Goal: Information Seeking & Learning: Learn about a topic

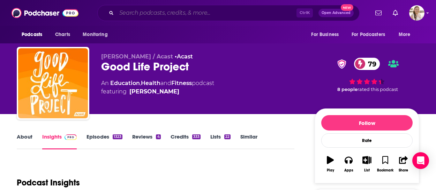
click at [165, 14] on input "Search podcasts, credits, & more..." at bounding box center [207, 12] width 180 height 11
drag, startPoint x: 10, startPoint y: 139, endPoint x: 8, endPoint y: 144, distance: 5.1
click at [147, 12] on input "Search podcasts, credits, & more..." at bounding box center [207, 12] width 180 height 11
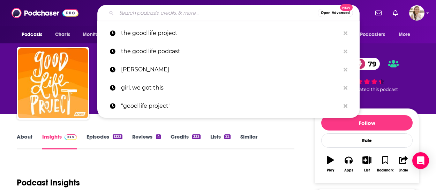
paste input "Healthy Mind, Healthy Life"
type input "Healthy Mind, Healthy Life"
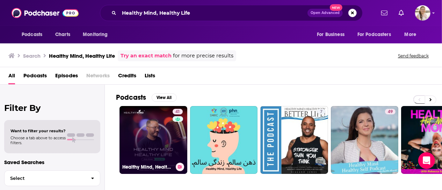
click at [154, 125] on link "41 Healthy Mind, Healthy Life" at bounding box center [153, 140] width 68 height 68
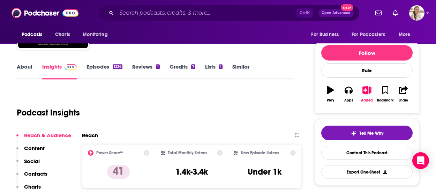
scroll to position [35, 0]
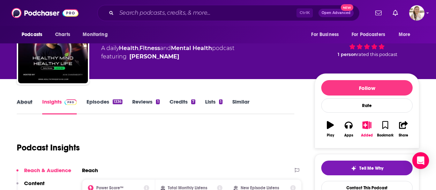
click at [33, 103] on div "About" at bounding box center [29, 106] width 25 height 16
click at [31, 104] on link "About" at bounding box center [25, 106] width 16 height 16
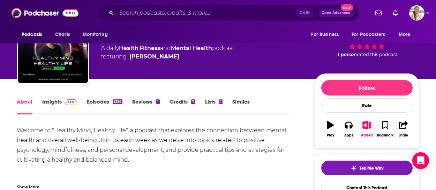
scroll to position [70, 0]
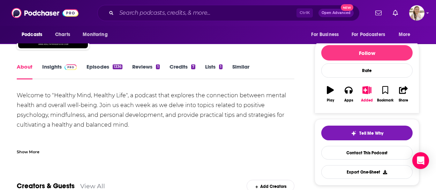
click at [108, 64] on link "Episodes 1336" at bounding box center [105, 71] width 36 height 16
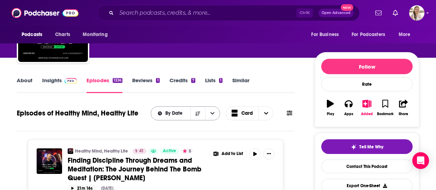
scroll to position [70, 0]
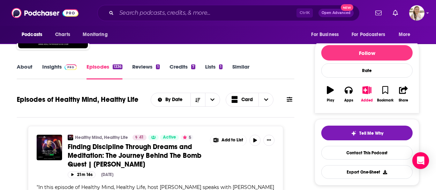
click at [150, 68] on link "Reviews 1" at bounding box center [145, 71] width 27 height 16
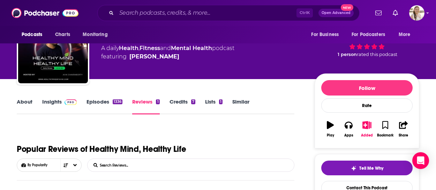
scroll to position [35, 0]
click at [28, 102] on link "About" at bounding box center [25, 106] width 16 height 16
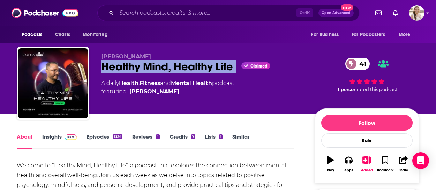
drag, startPoint x: 105, startPoint y: 67, endPoint x: 238, endPoint y: 67, distance: 133.4
click at [238, 67] on div "Healthy Mind, Healthy Life Claimed 41" at bounding box center [202, 67] width 203 height 14
copy div "Healthy Mind, Healthy Life"
